Goal: Task Accomplishment & Management: Use online tool/utility

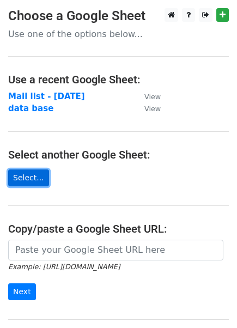
click at [19, 176] on link "Select..." at bounding box center [28, 177] width 41 height 17
